Goal: Transaction & Acquisition: Download file/media

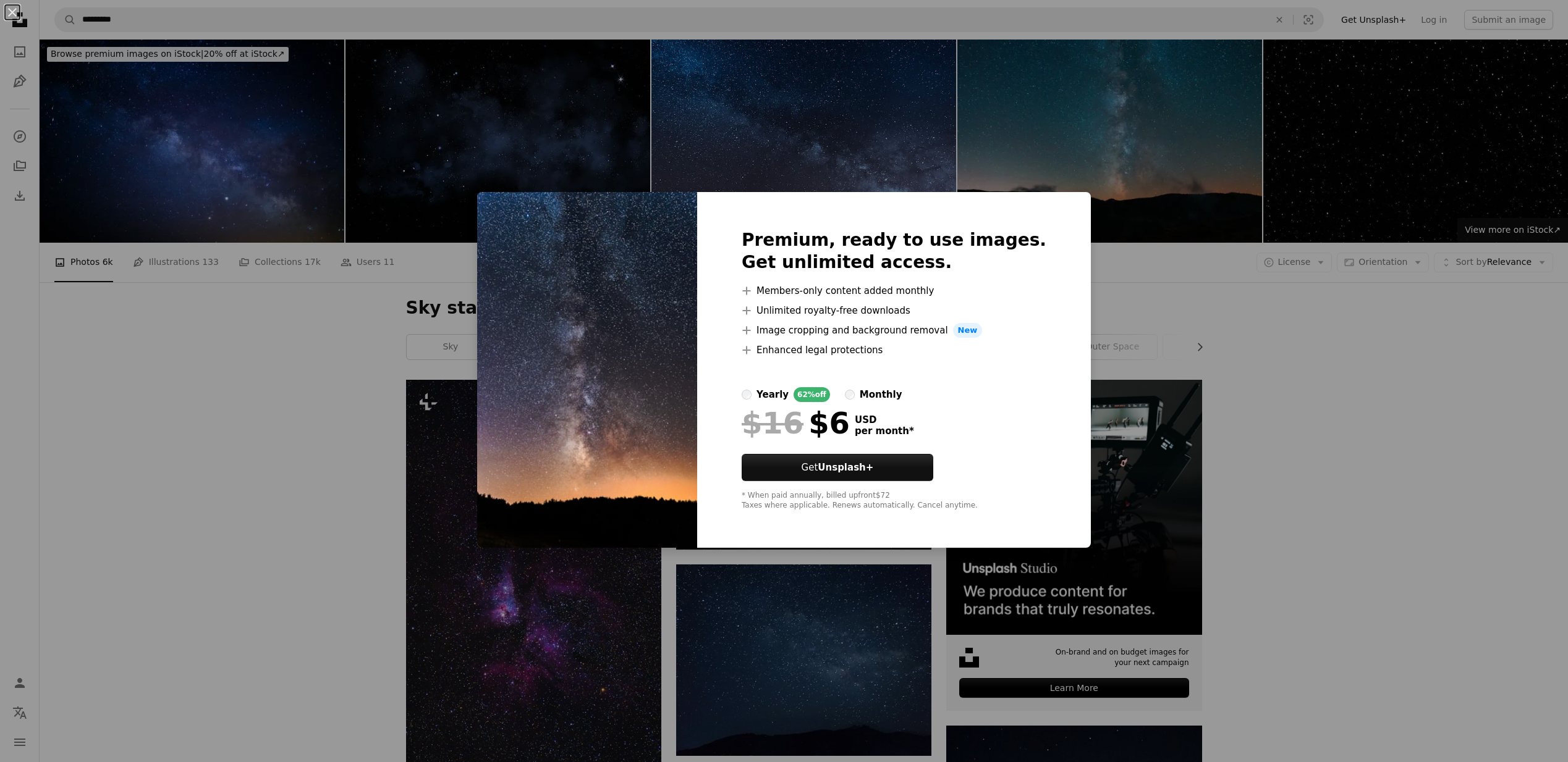
scroll to position [2838, 0]
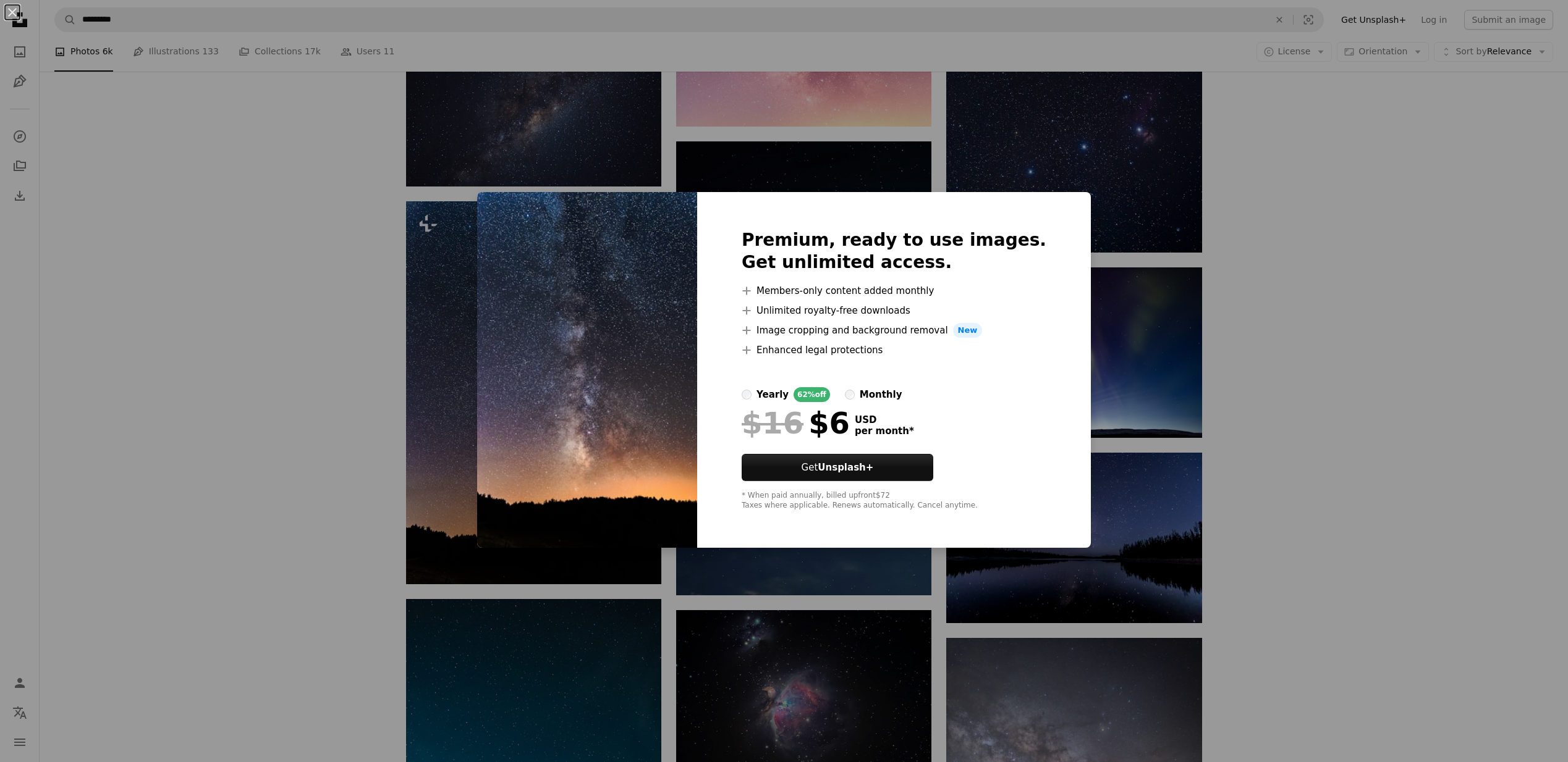
click at [1315, 266] on div "An X shape Premium, ready to use images. Get unlimited access. A plus sign Memb…" at bounding box center [784, 381] width 1568 height 762
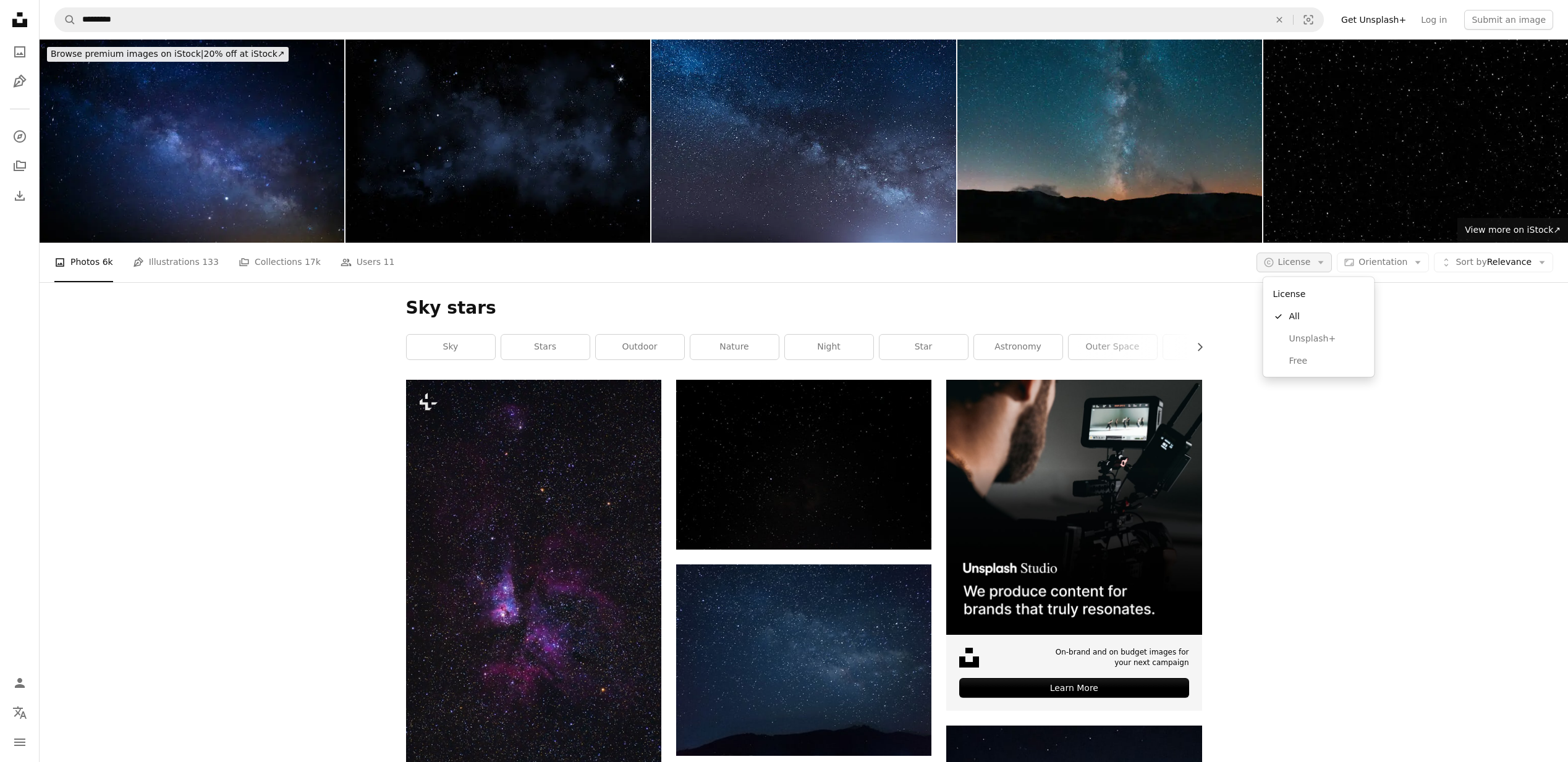
click at [1316, 266] on button "A copyright icon © License Arrow down" at bounding box center [1294, 262] width 76 height 20
click at [1291, 360] on span "Free" at bounding box center [1327, 361] width 75 height 12
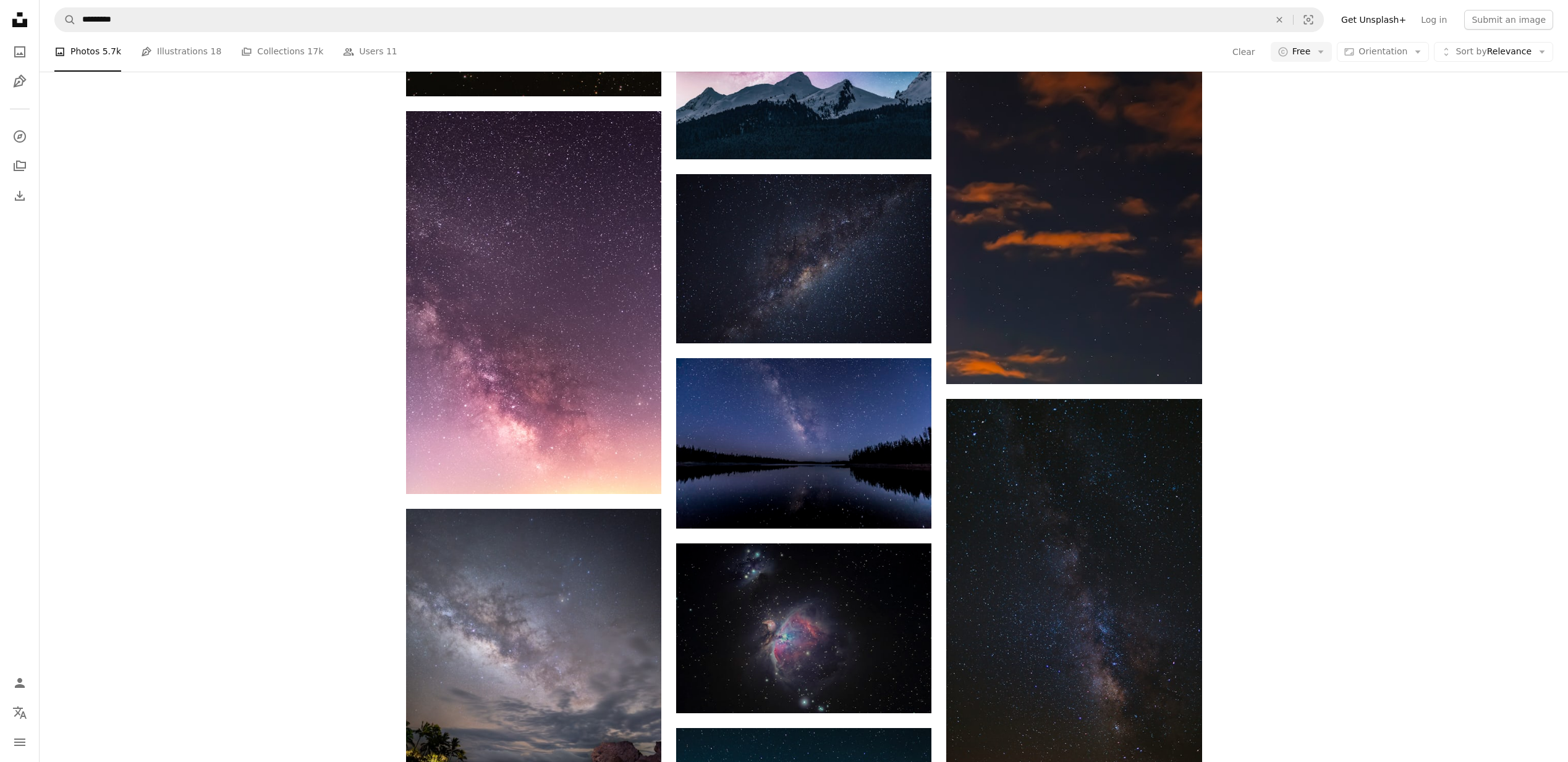
scroll to position [1889, 0]
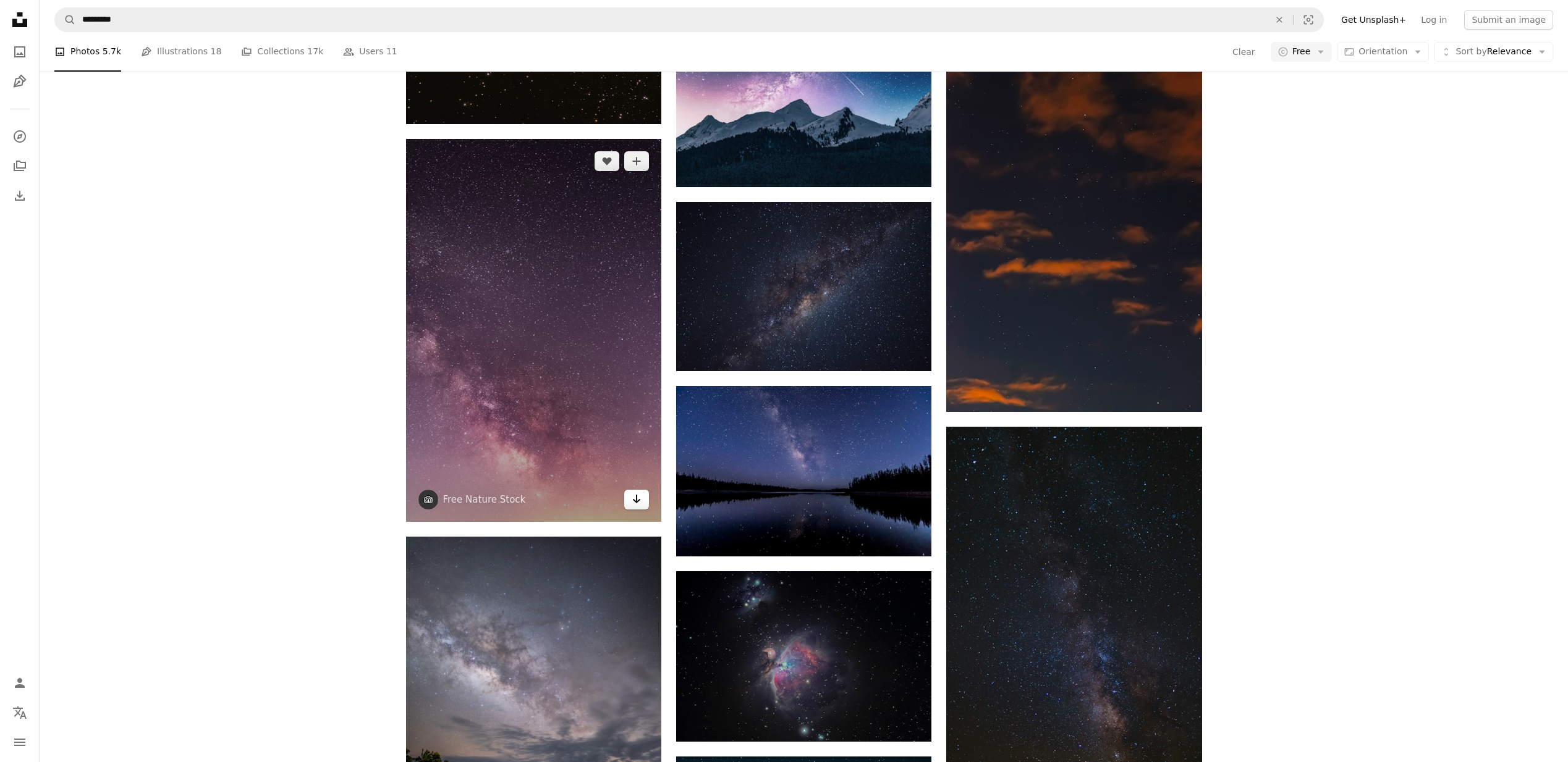
click at [633, 497] on icon "Arrow pointing down" at bounding box center [637, 499] width 10 height 15
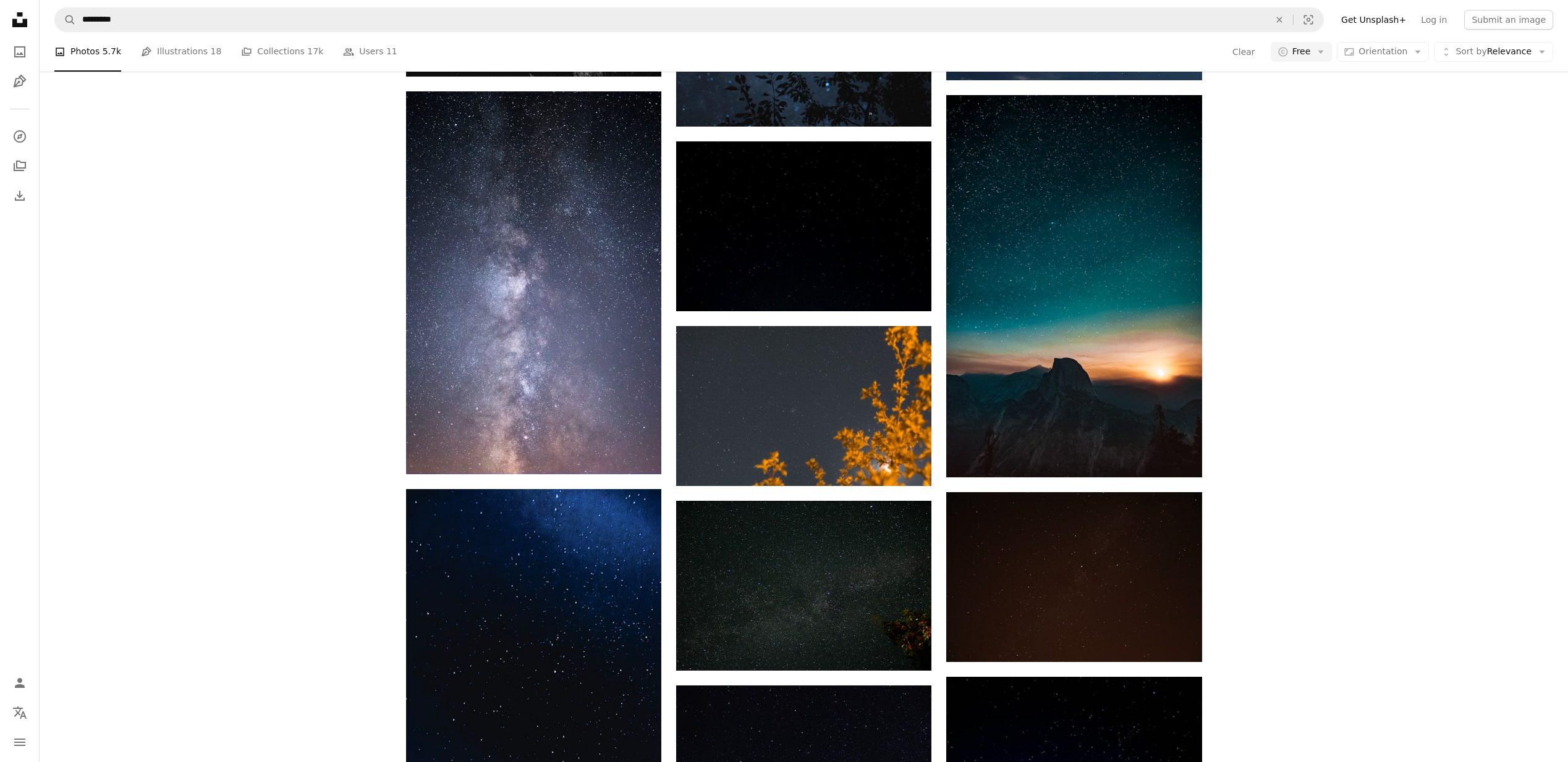
scroll to position [3075, 0]
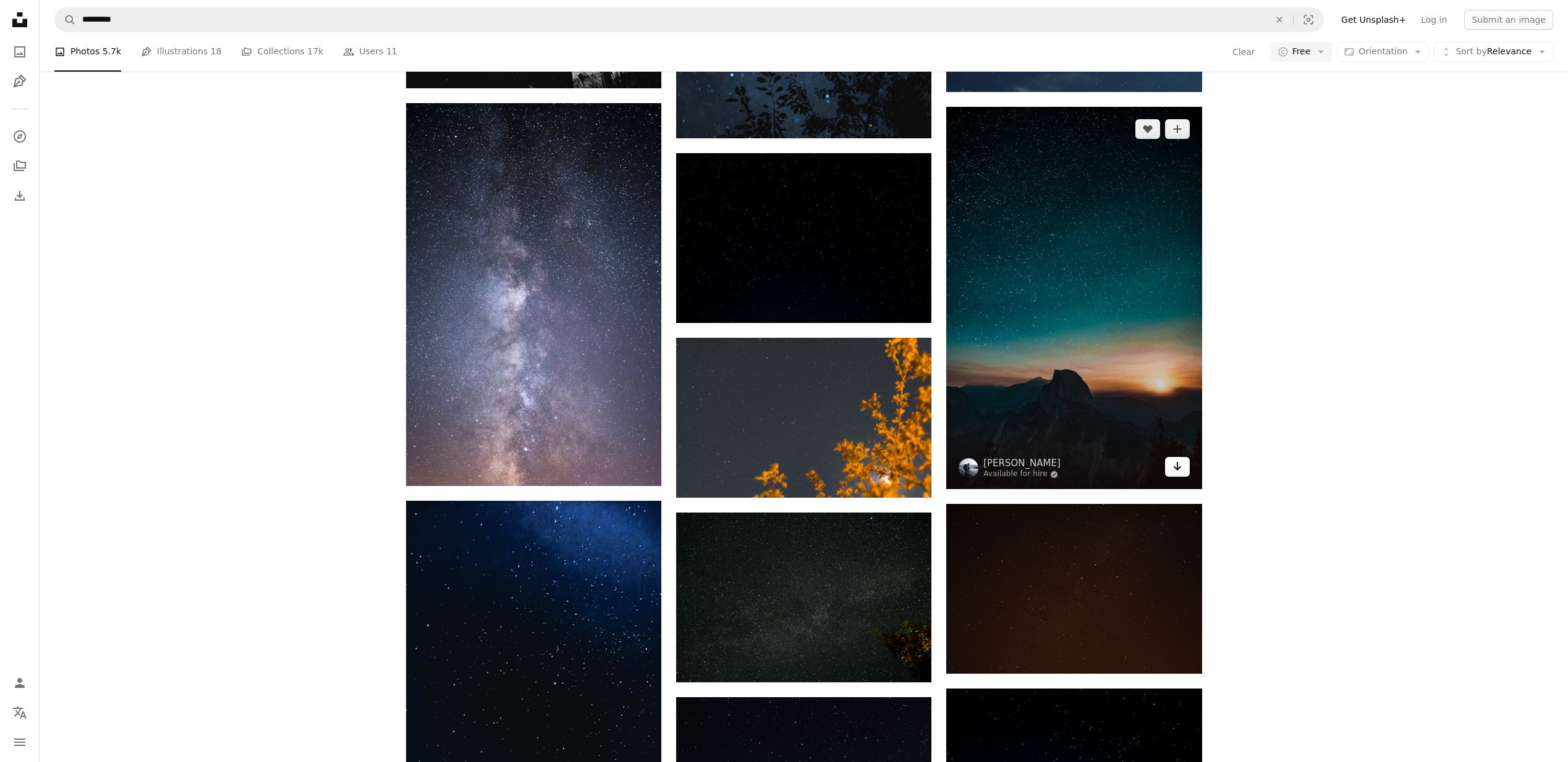
click at [1175, 470] on icon "Arrow pointing down" at bounding box center [1177, 466] width 10 height 15
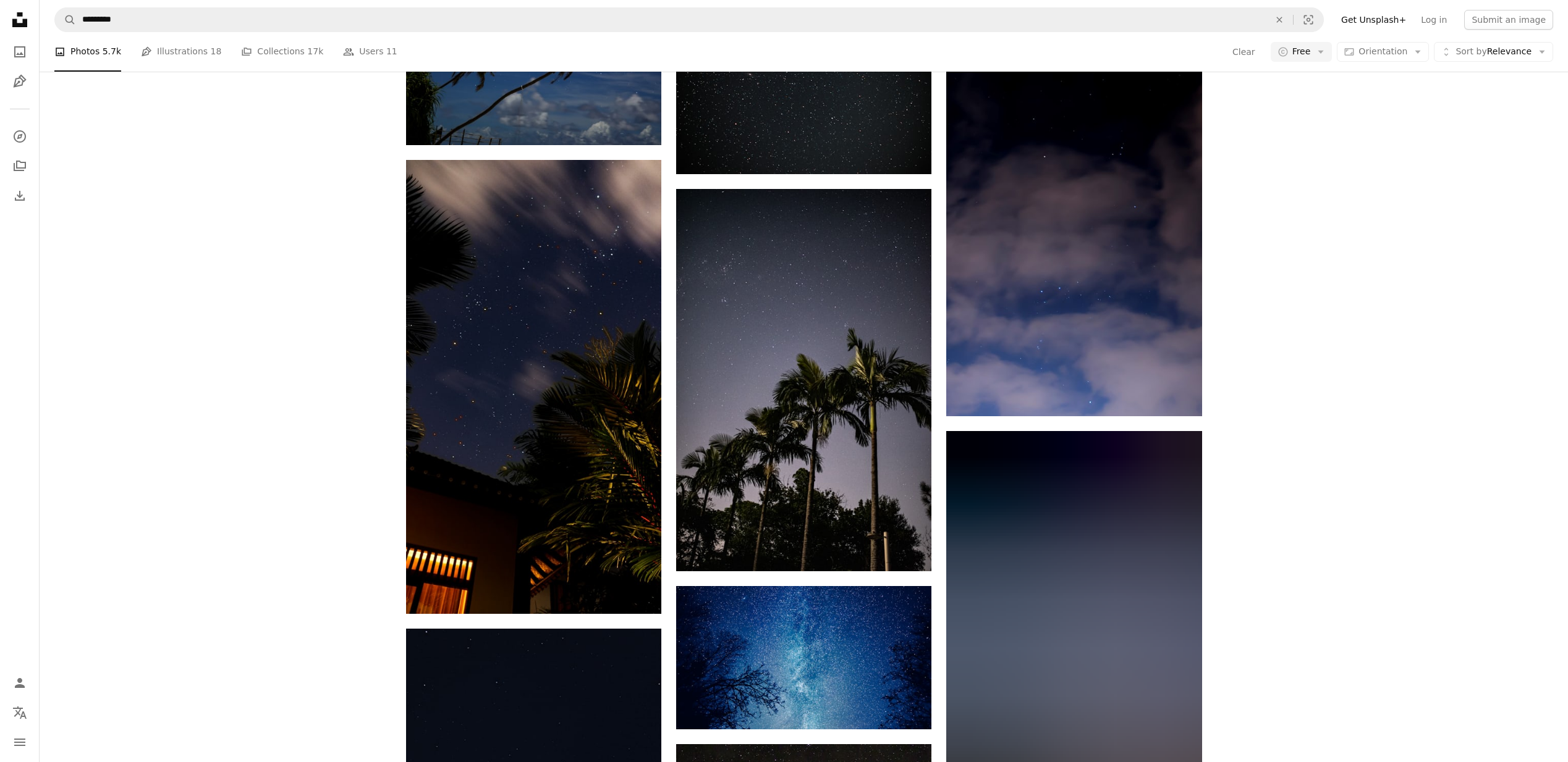
scroll to position [6792, 0]
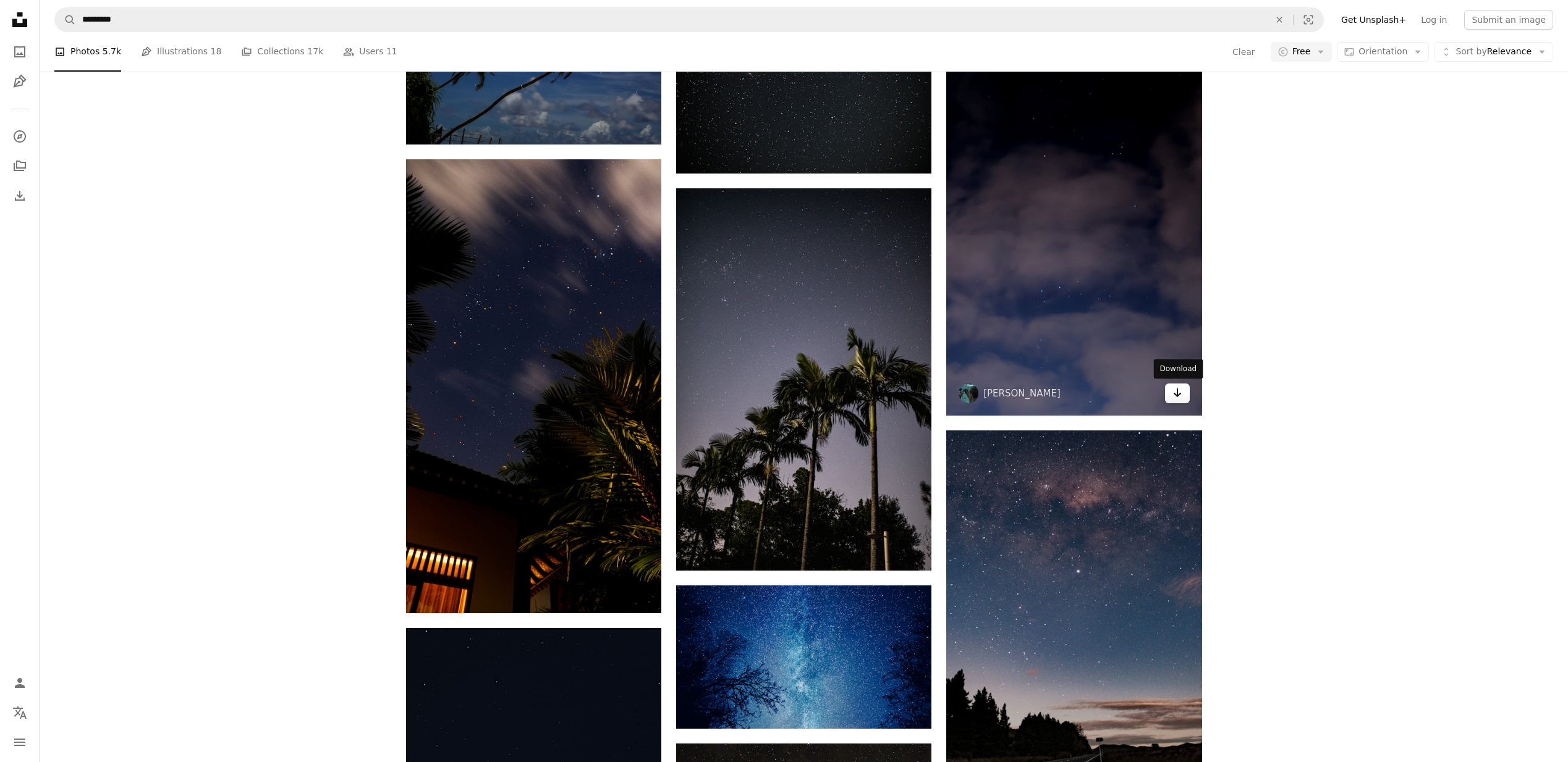
click at [1185, 399] on link "Arrow pointing down" at bounding box center [1177, 393] width 25 height 20
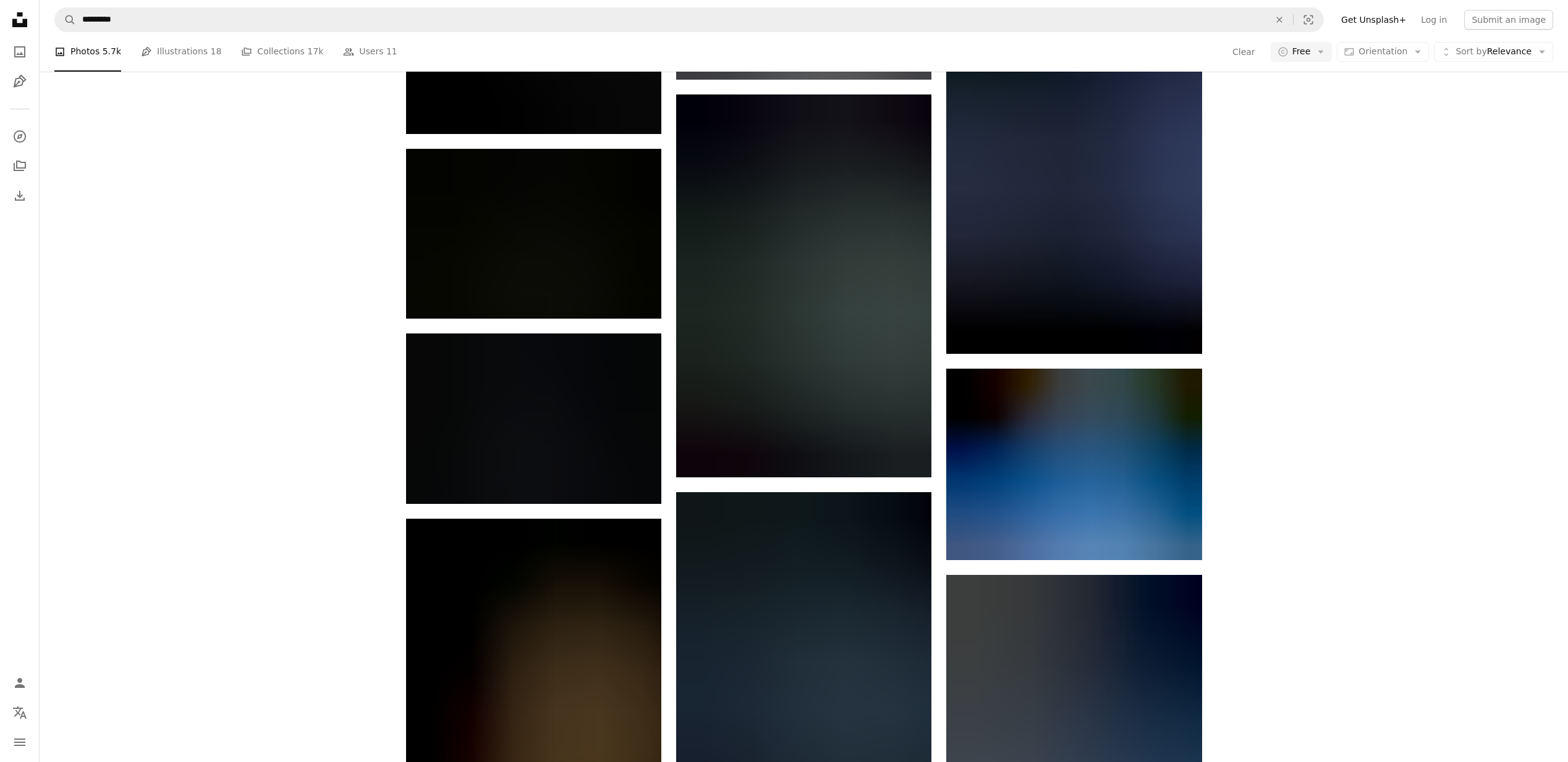
scroll to position [8211, 0]
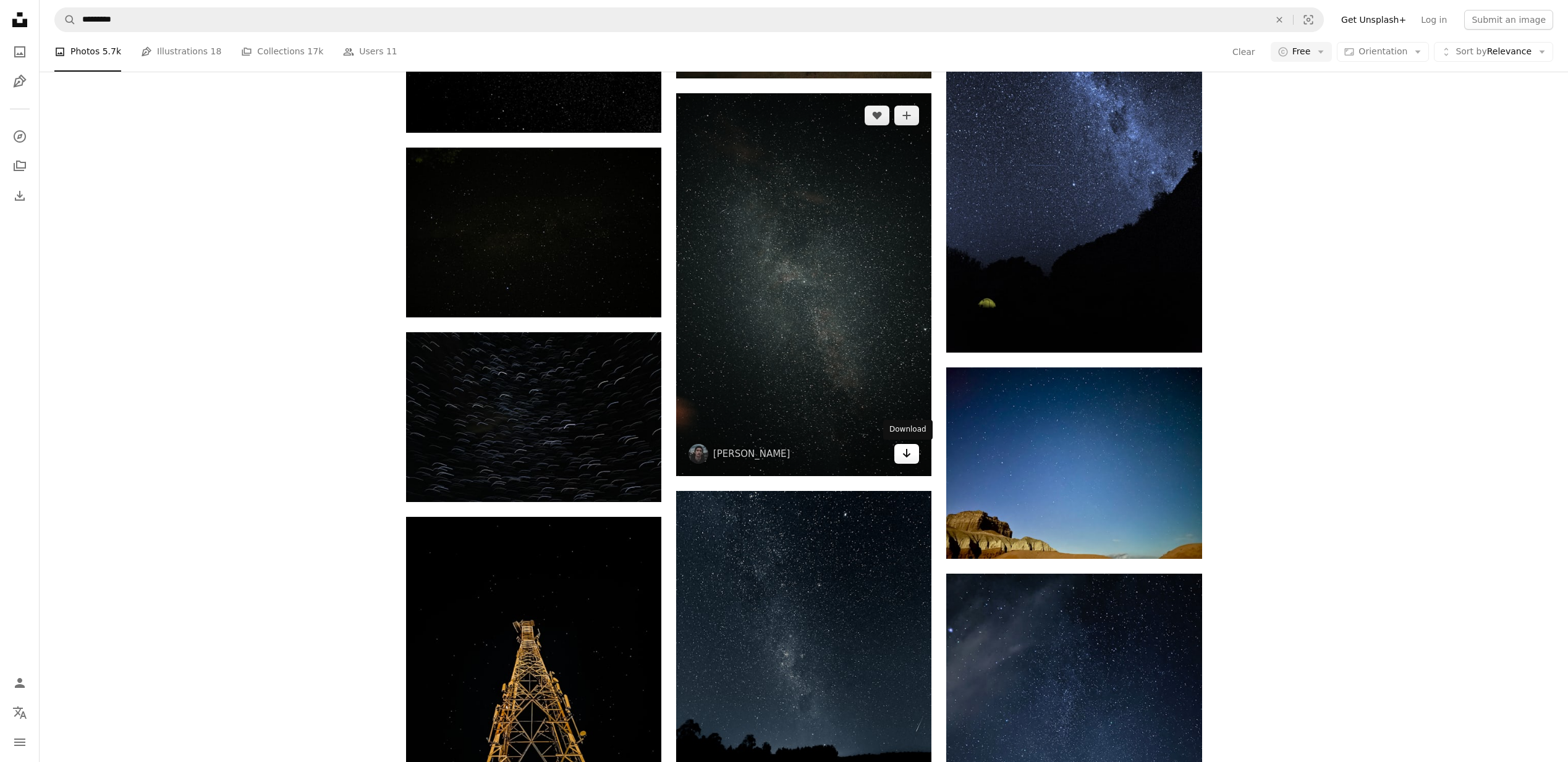
click at [909, 453] on icon "Arrow pointing down" at bounding box center [907, 453] width 10 height 15
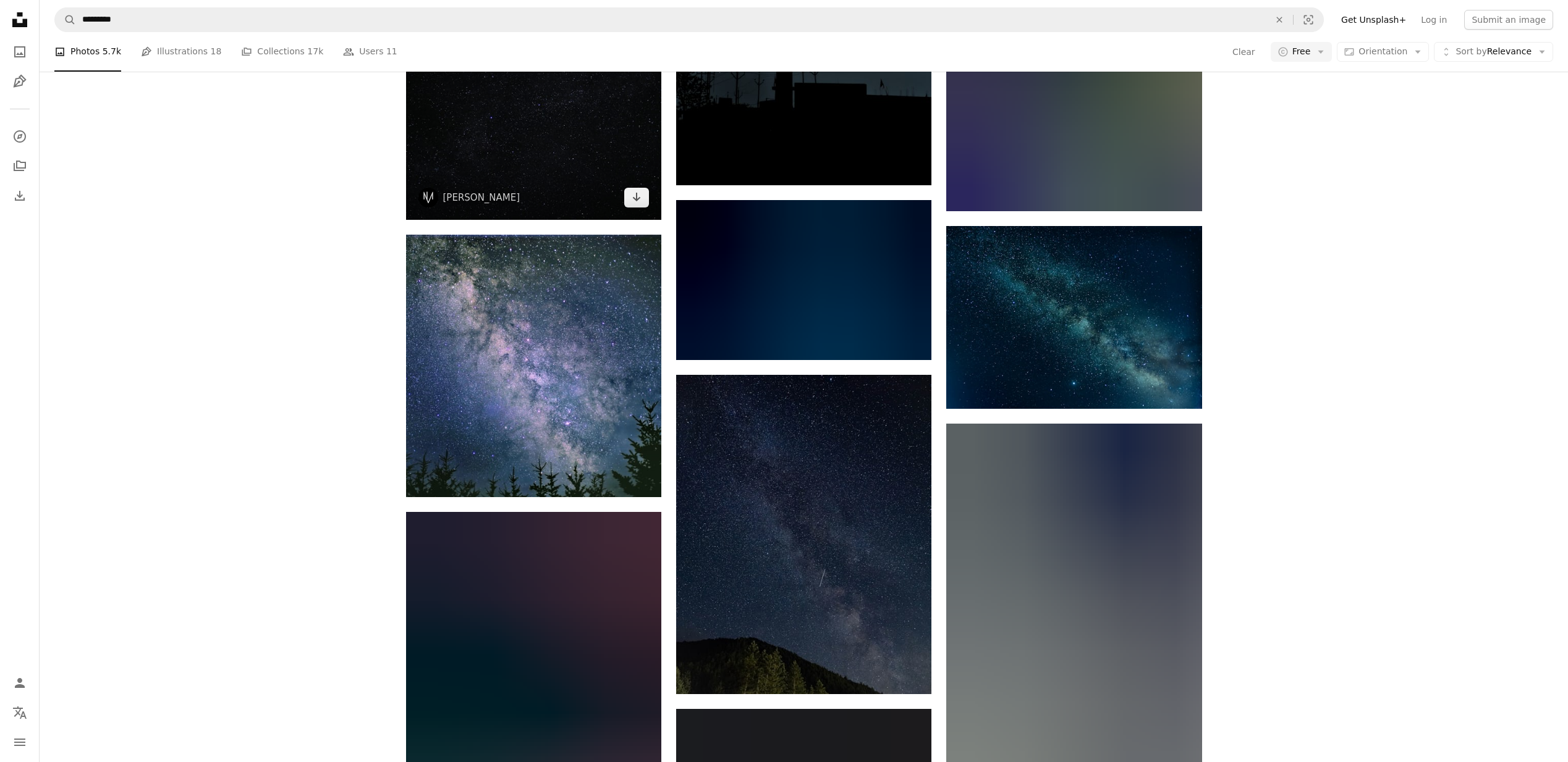
scroll to position [9825, 0]
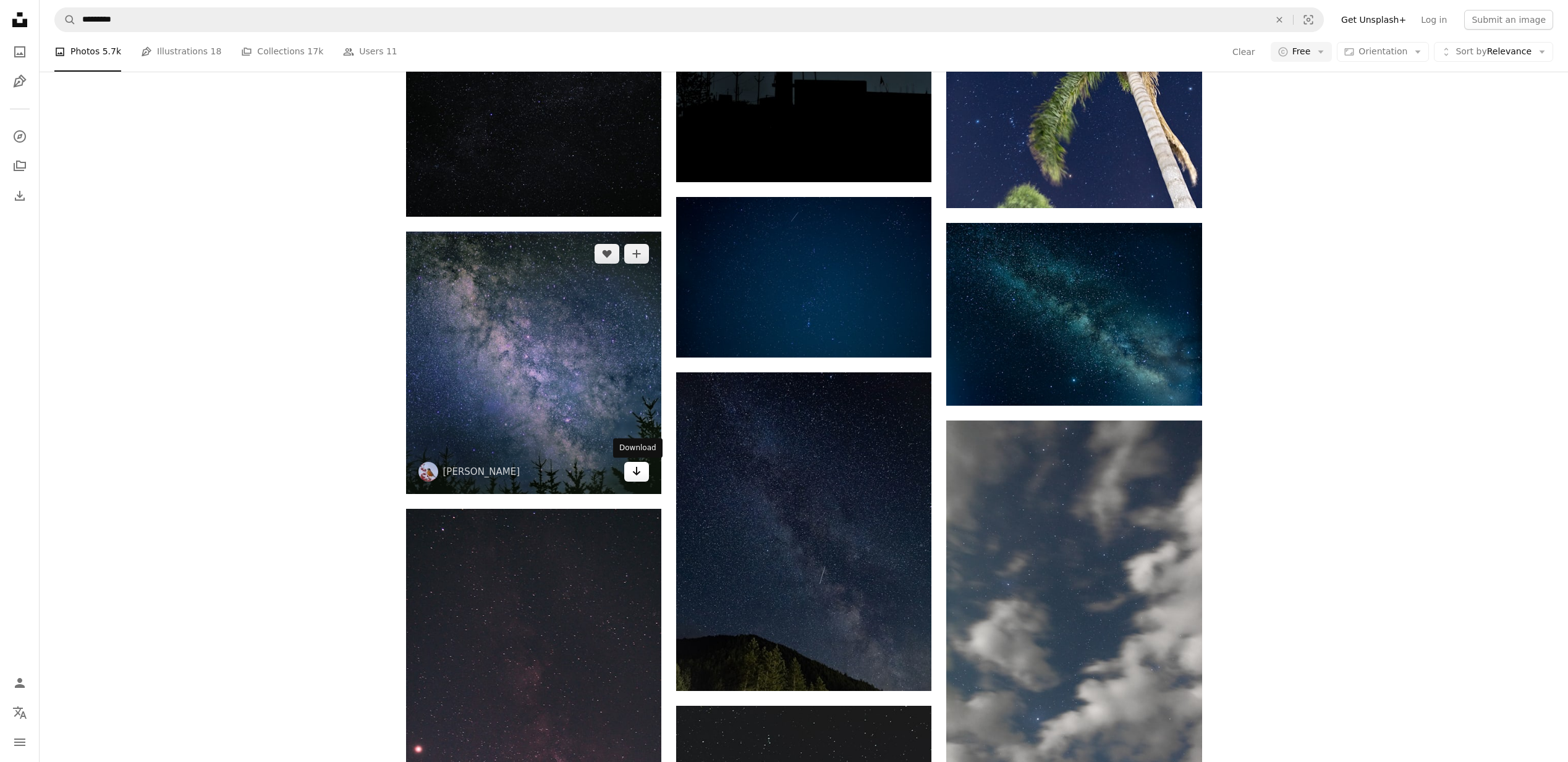
click at [636, 476] on icon "Download" at bounding box center [637, 471] width 8 height 9
